Goal: Transaction & Acquisition: Purchase product/service

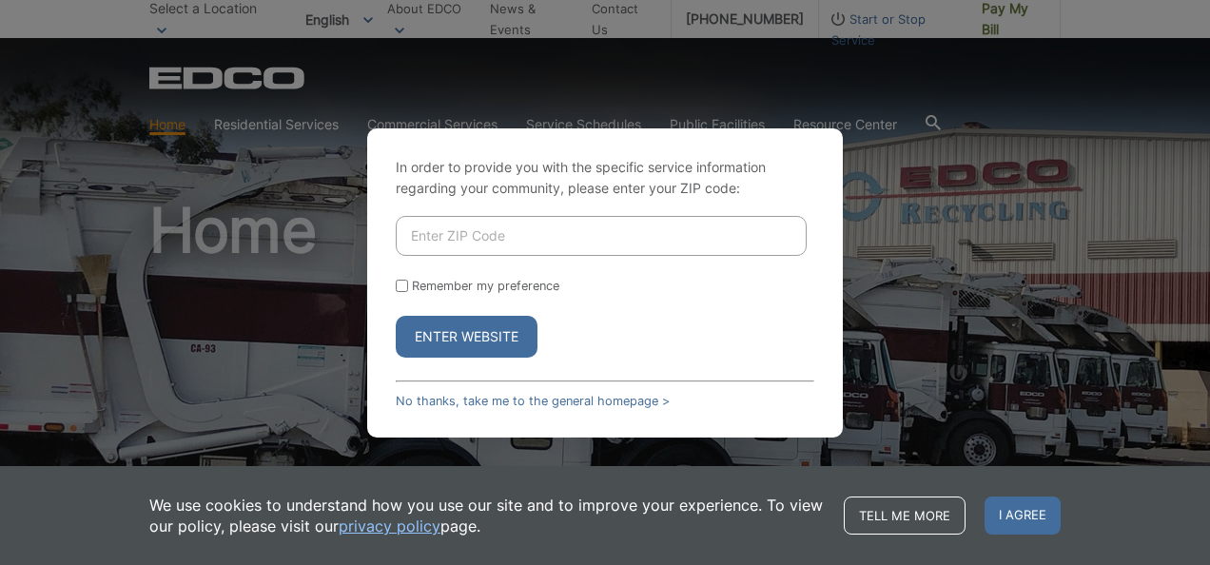
click at [448, 238] on input "Enter ZIP Code" at bounding box center [601, 236] width 411 height 40
type input "92021"
click at [445, 335] on button "Enter Website" at bounding box center [467, 337] width 142 height 42
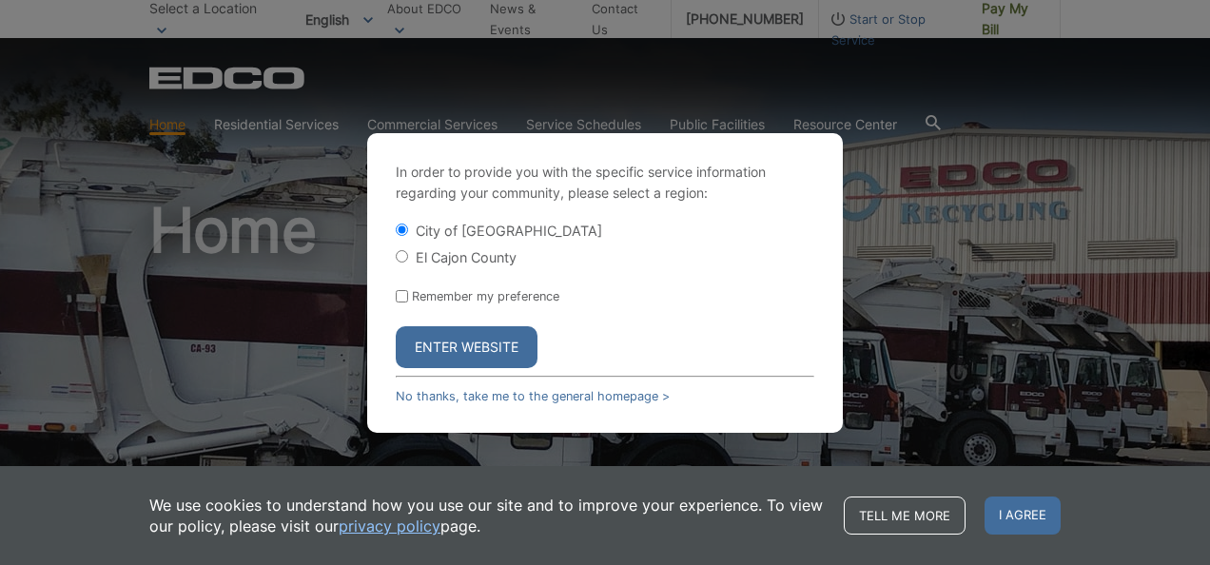
click at [428, 350] on button "Enter Website" at bounding box center [467, 347] width 142 height 42
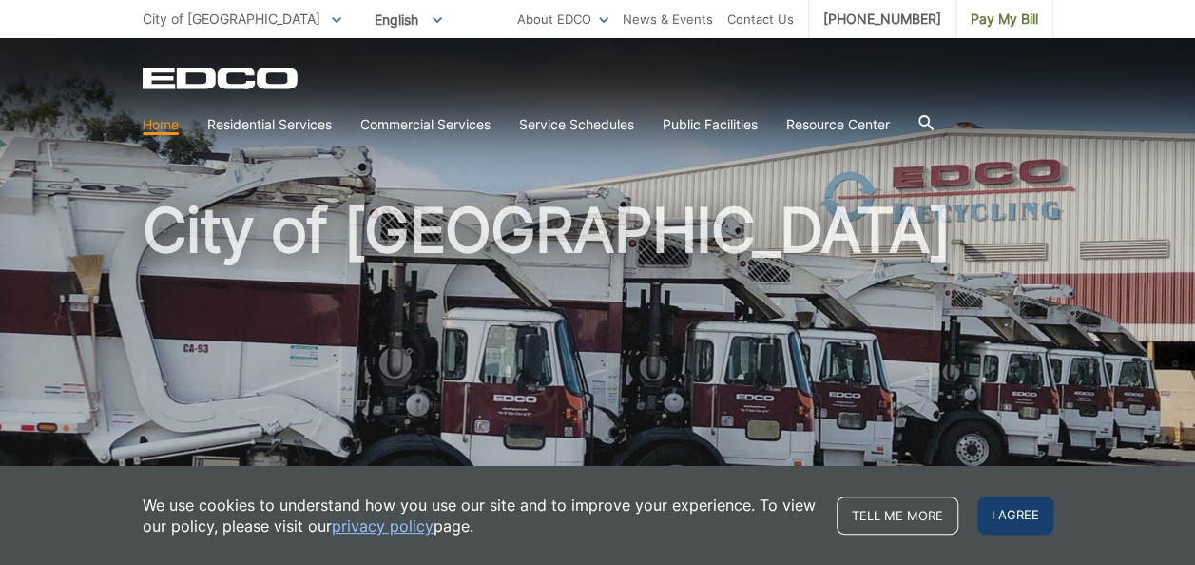
click at [998, 518] on span "I agree" at bounding box center [1015, 515] width 76 height 38
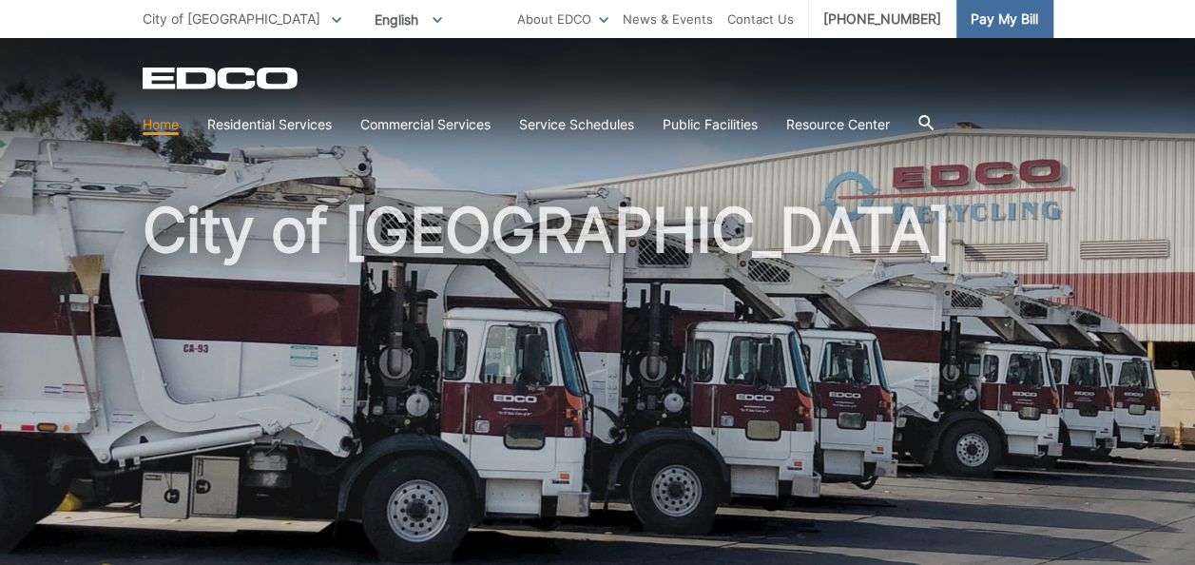
click at [1011, 35] on link "Pay My Bill" at bounding box center [1005, 19] width 97 height 38
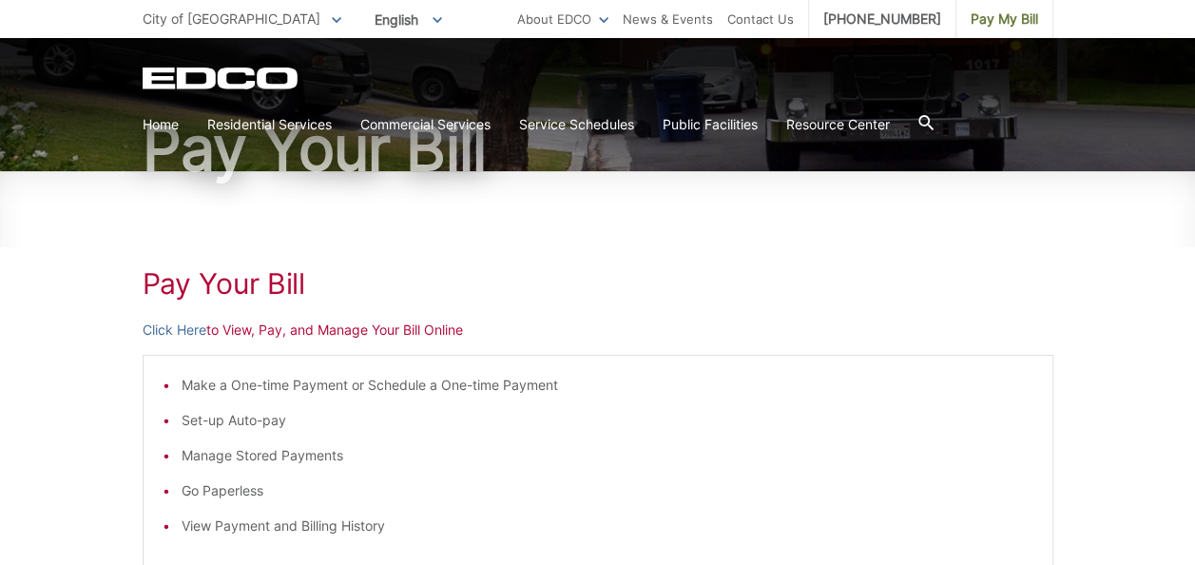
scroll to position [190, 0]
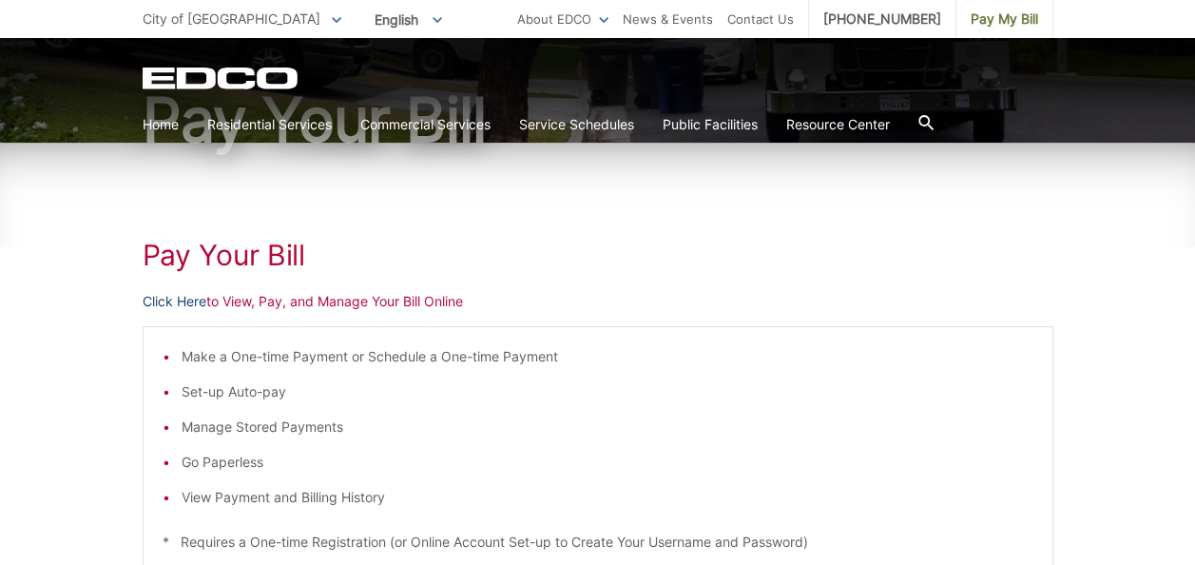
click at [165, 301] on link "Click Here" at bounding box center [175, 301] width 64 height 21
